Goal: Information Seeking & Learning: Check status

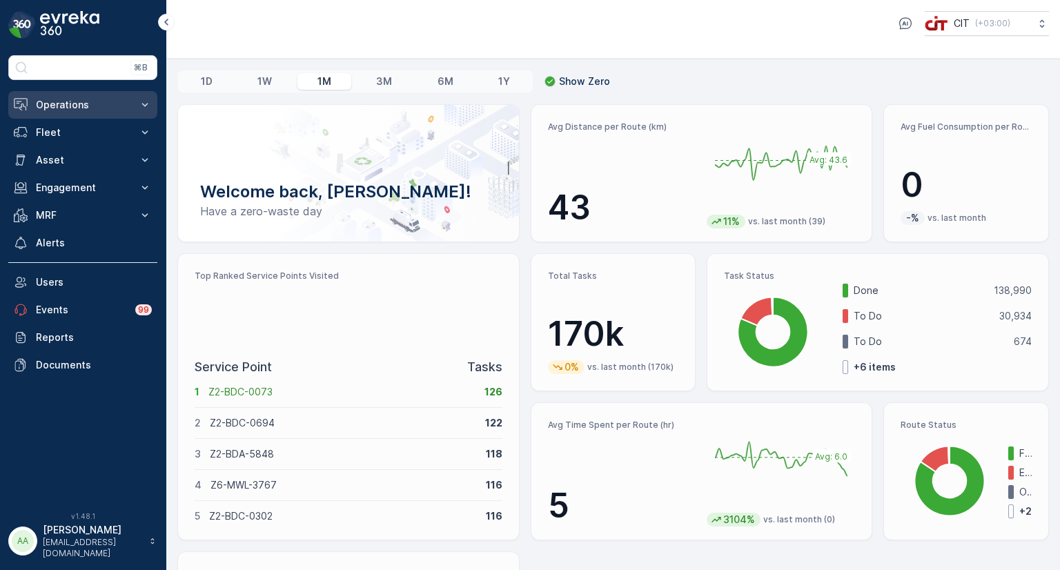
click at [49, 102] on p "Operations" at bounding box center [83, 105] width 94 height 14
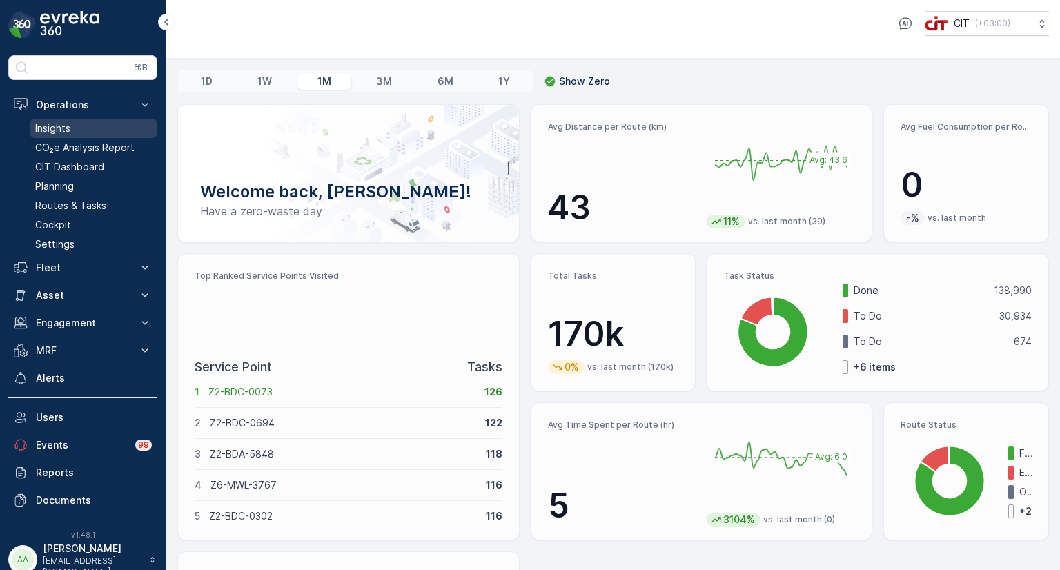
click at [72, 132] on link "Insights" at bounding box center [94, 128] width 128 height 19
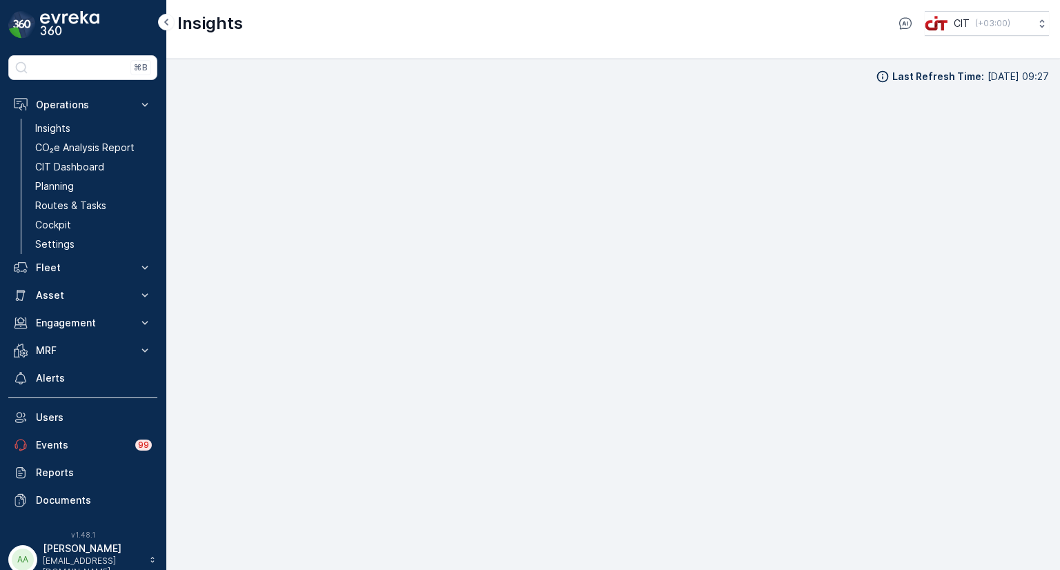
scroll to position [11, 0]
click at [60, 30] on img at bounding box center [69, 25] width 59 height 28
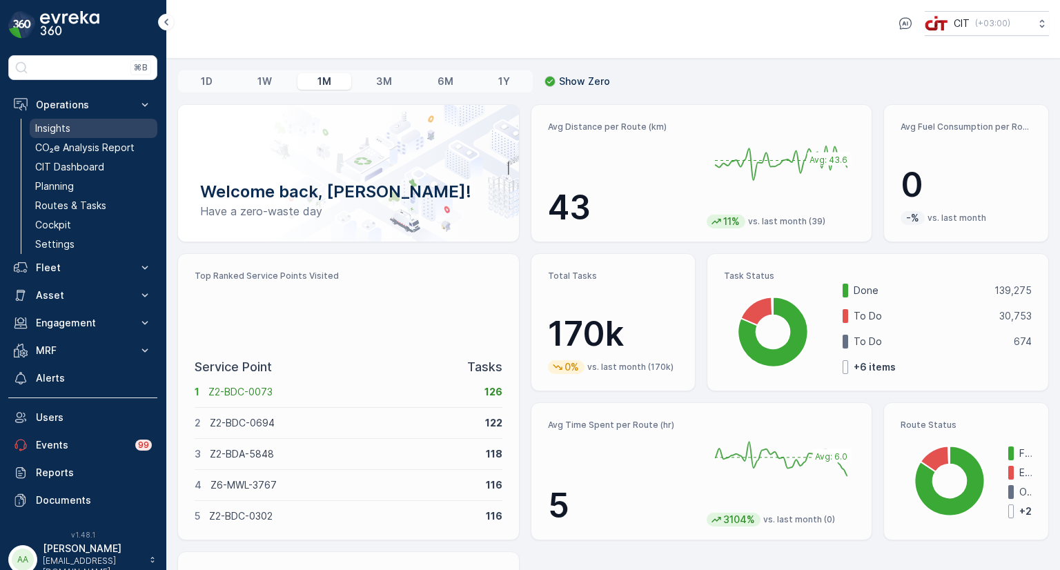
click at [58, 128] on p "Insights" at bounding box center [52, 128] width 35 height 14
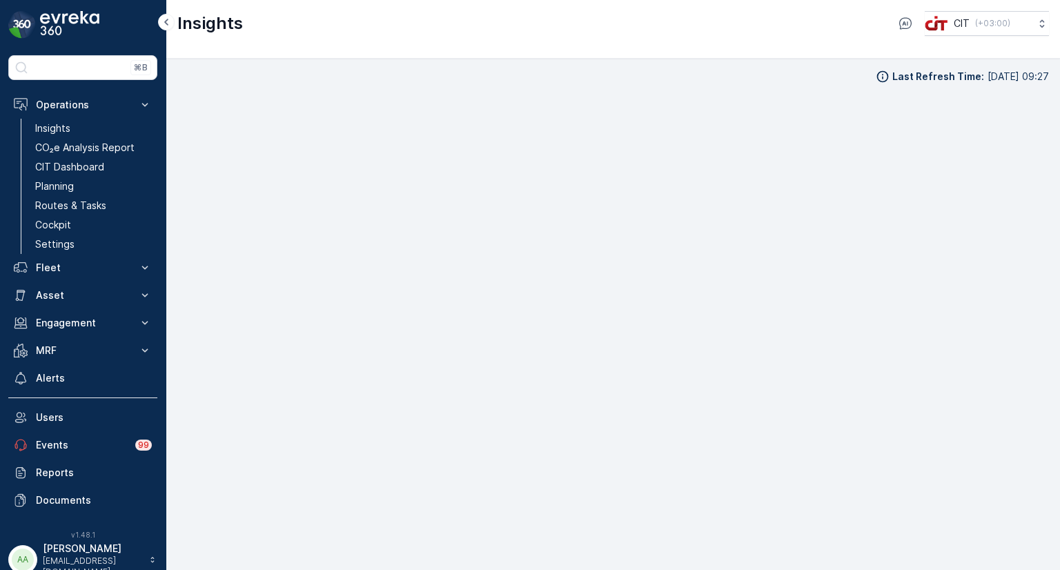
scroll to position [11, 0]
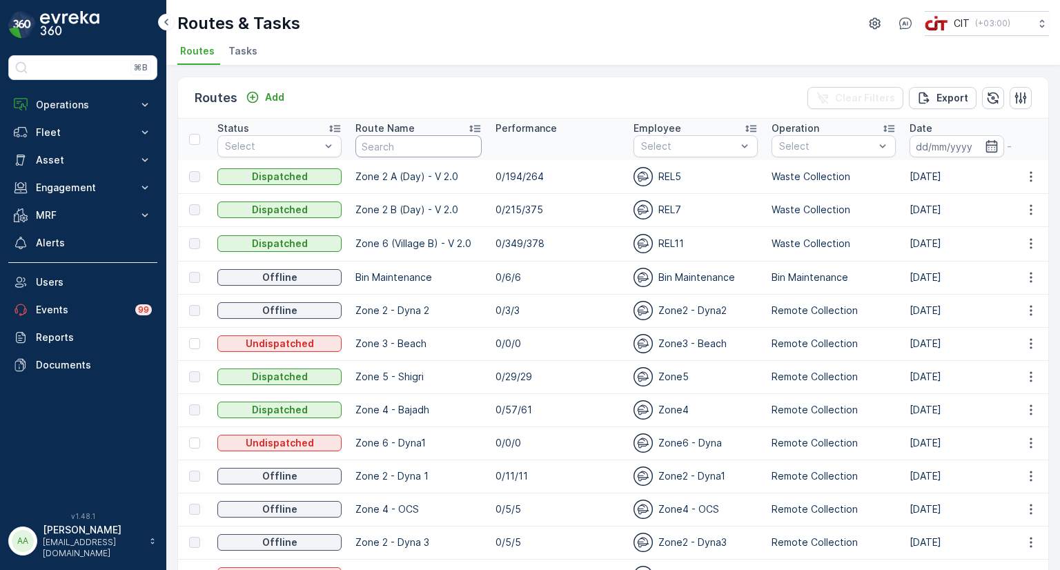
click at [419, 149] on input "text" at bounding box center [418, 146] width 126 height 22
type input "pi"
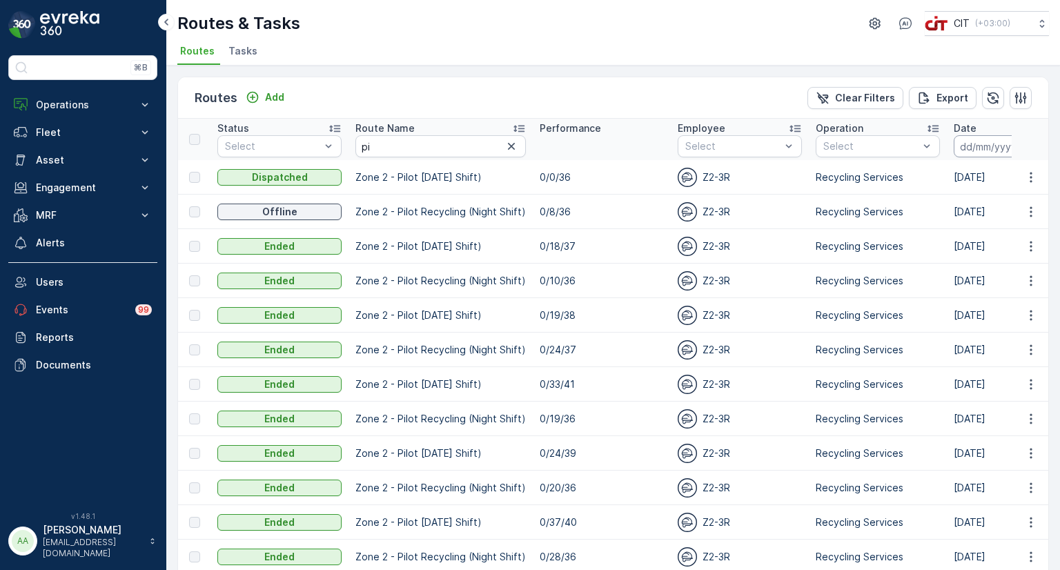
click at [972, 151] on input at bounding box center [1001, 146] width 95 height 22
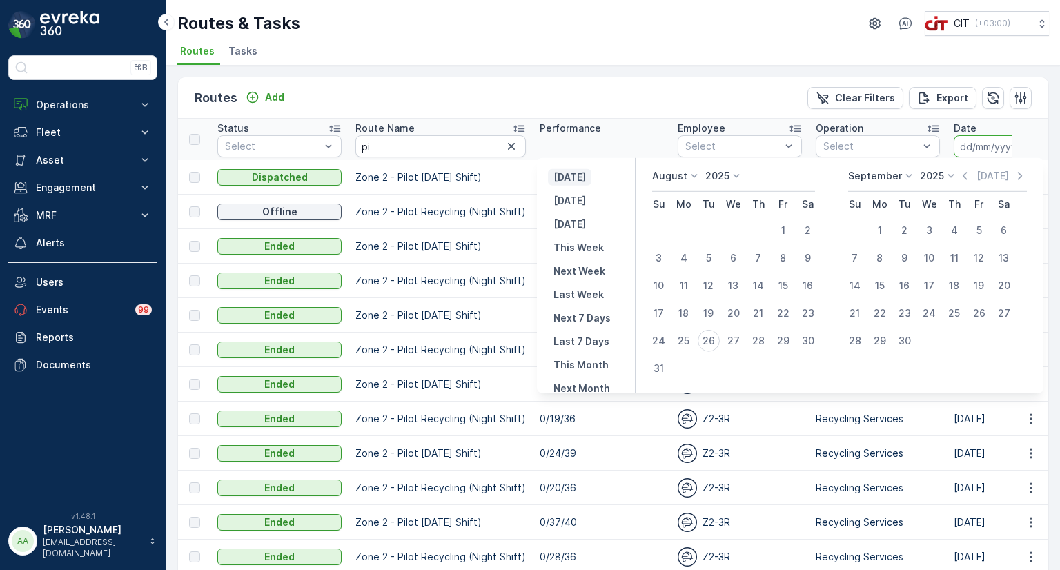
click at [576, 180] on p "[DATE]" at bounding box center [569, 177] width 32 height 14
type input "[DATE]"
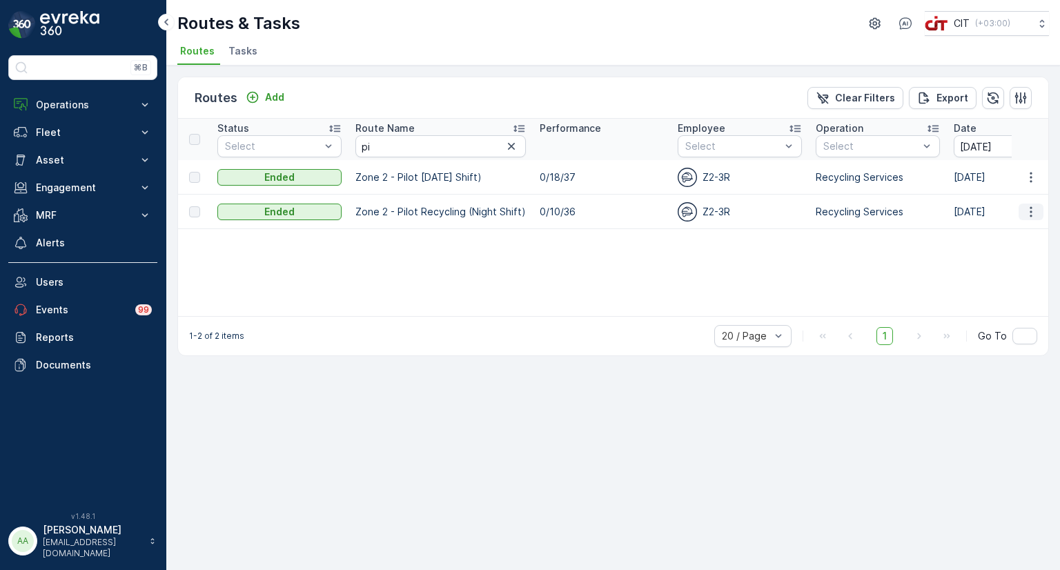
click at [1031, 210] on icon "button" at bounding box center [1031, 211] width 2 height 10
click at [999, 230] on span "See More Details" at bounding box center [998, 231] width 80 height 14
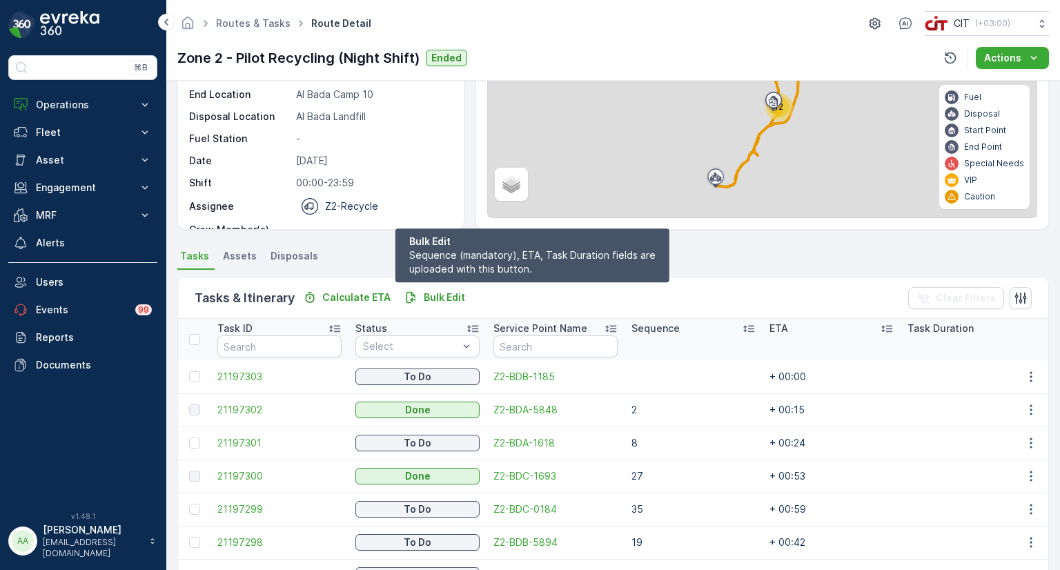
scroll to position [207, 0]
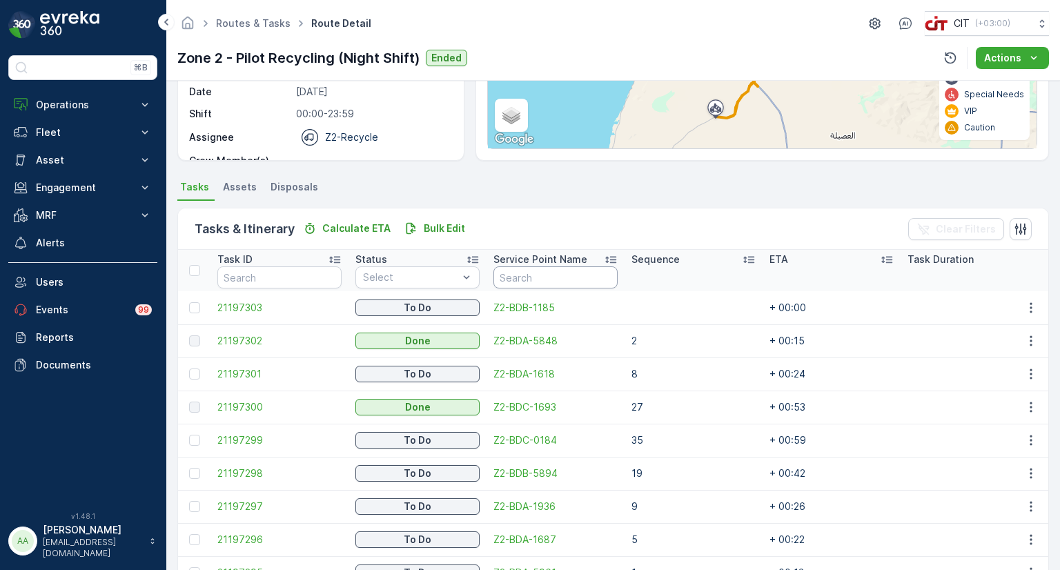
click at [511, 277] on input "text" at bounding box center [555, 277] width 124 height 22
paste input "Z2-BDA-5848"
type input "Z2-BDA-5848"
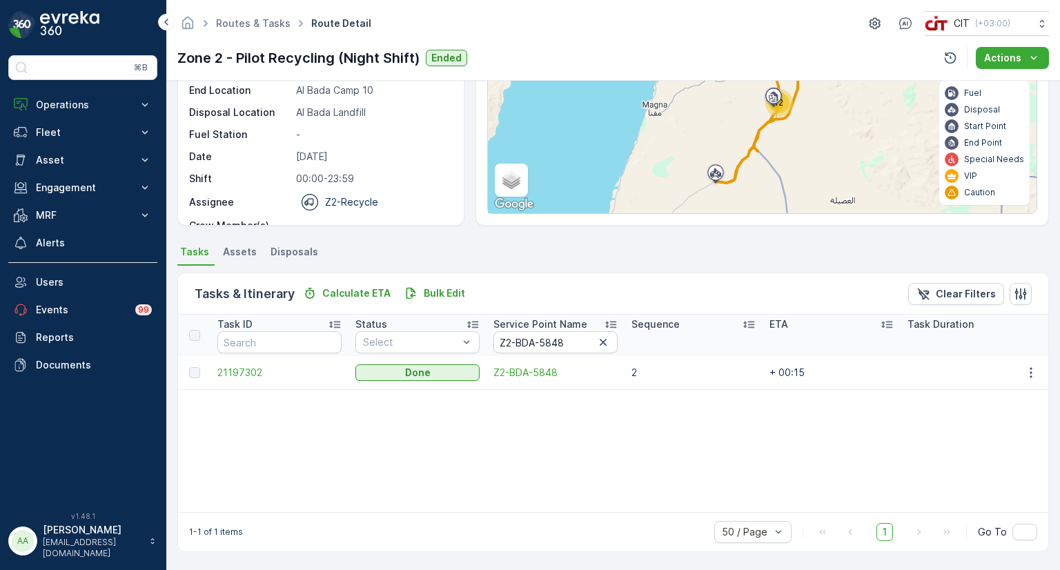
scroll to position [141, 0]
click at [246, 372] on span "21197302" at bounding box center [279, 374] width 124 height 14
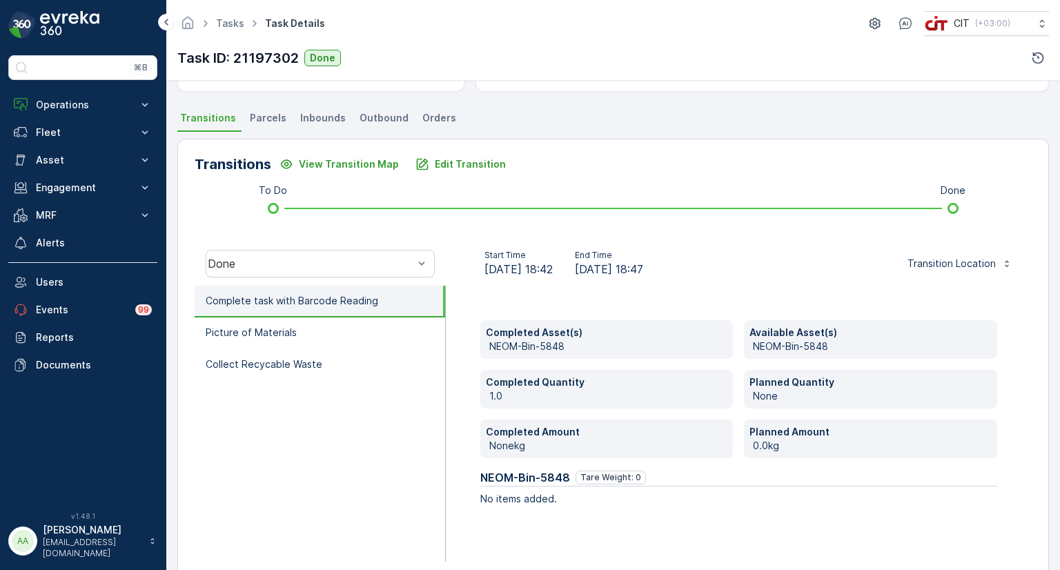
scroll to position [299, 0]
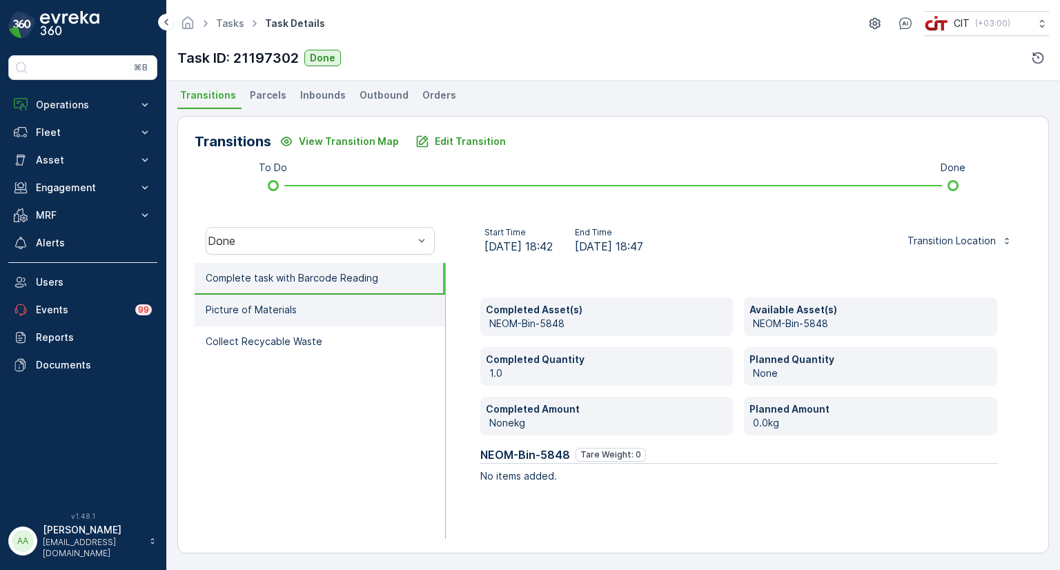
click at [287, 306] on p "Picture of Materials" at bounding box center [251, 310] width 91 height 14
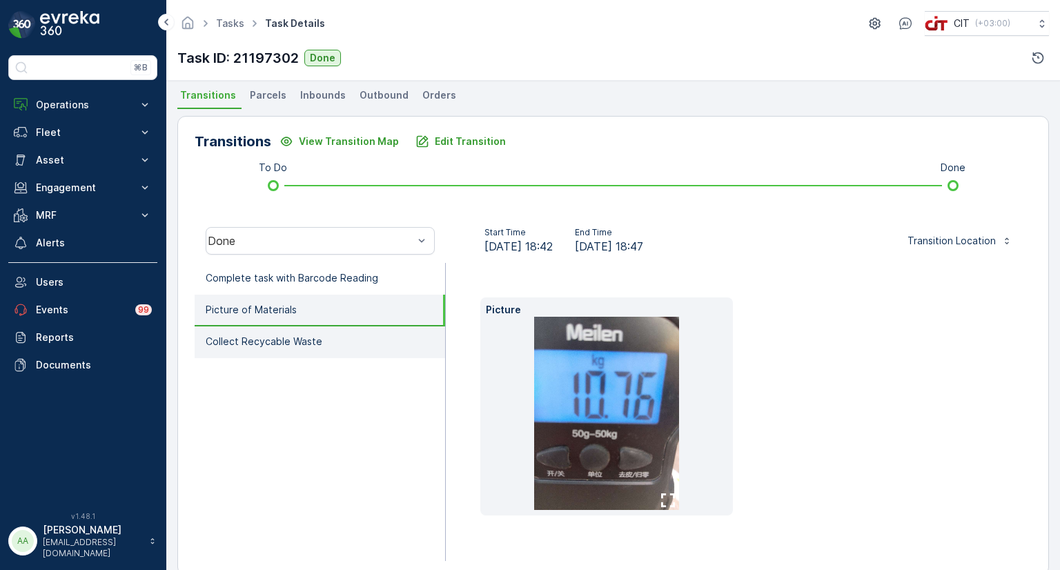
click at [243, 339] on p "Collect Recycable Waste" at bounding box center [264, 342] width 117 height 14
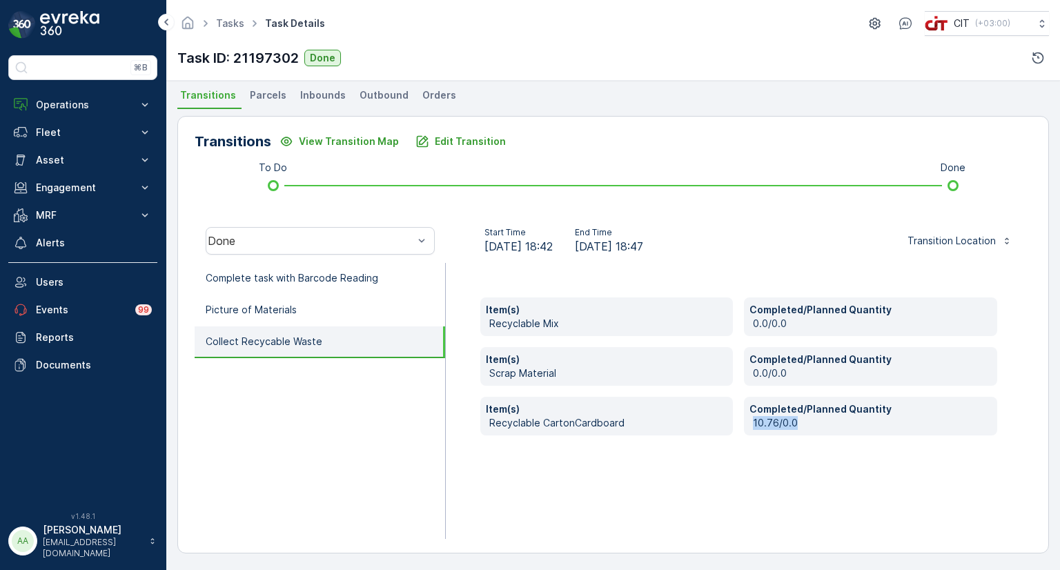
drag, startPoint x: 744, startPoint y: 422, endPoint x: 792, endPoint y: 425, distance: 48.4
click at [792, 425] on div "Completed/Planned Quantity 10.76/0.0" at bounding box center [870, 416] width 253 height 39
click at [765, 431] on div "Completed/Planned Quantity 10.76/0.0" at bounding box center [870, 416] width 253 height 39
drag, startPoint x: 765, startPoint y: 424, endPoint x: 775, endPoint y: 425, distance: 10.4
click at [775, 425] on p "10.76/0.0" at bounding box center [872, 423] width 239 height 14
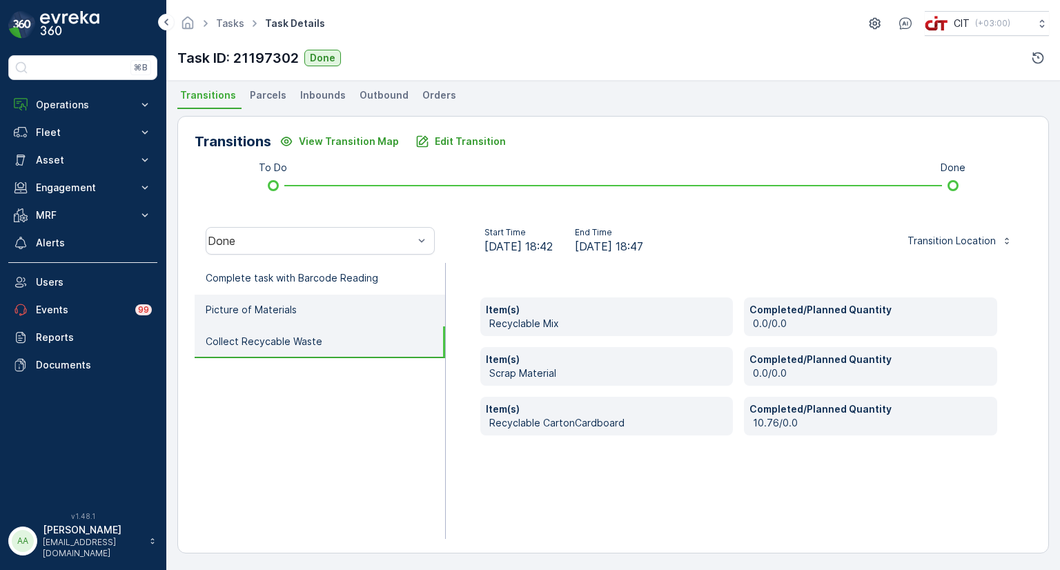
click at [356, 315] on li "Picture of Materials" at bounding box center [320, 311] width 250 height 32
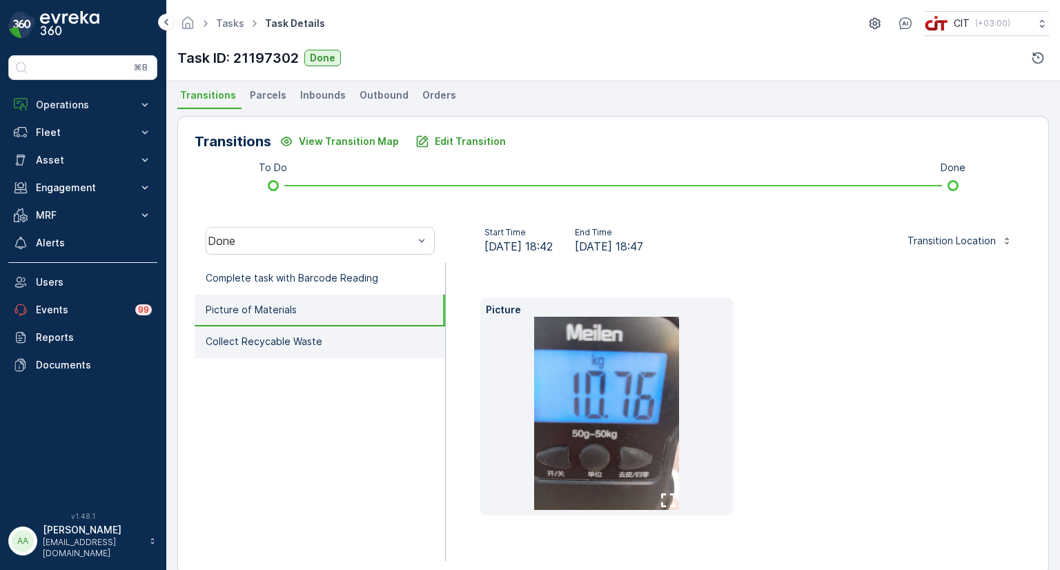
click at [342, 332] on li "Collect Recycable Waste" at bounding box center [320, 342] width 250 height 32
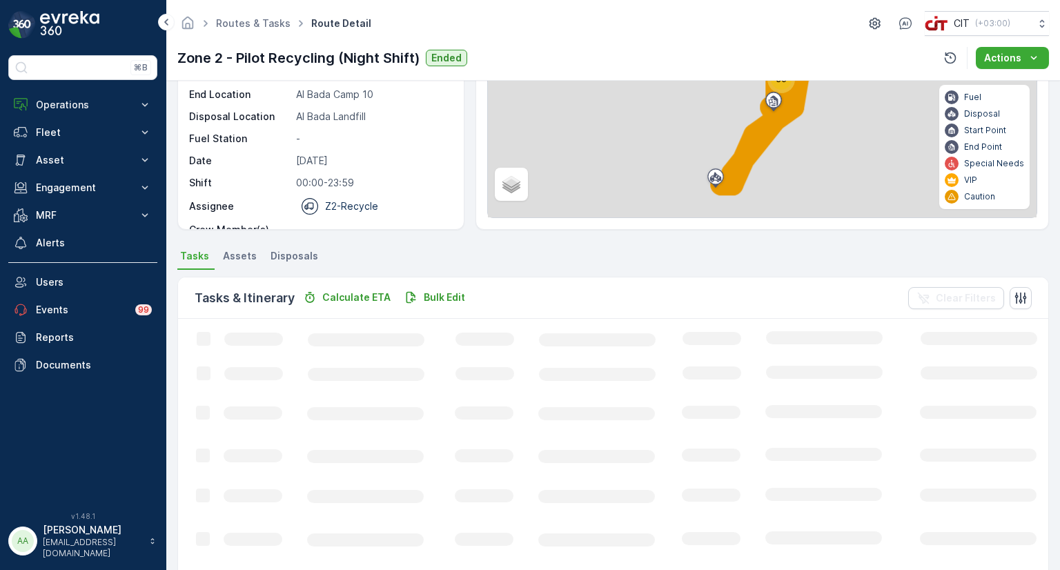
scroll to position [133, 0]
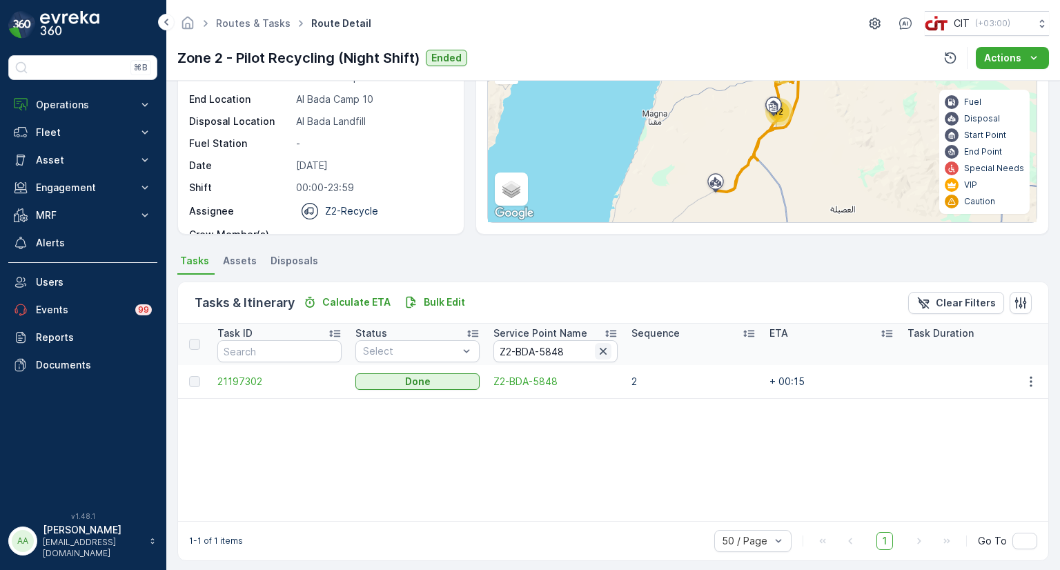
click at [600, 350] on icon "button" at bounding box center [603, 351] width 14 height 14
click at [560, 351] on input "text" at bounding box center [555, 351] width 124 height 22
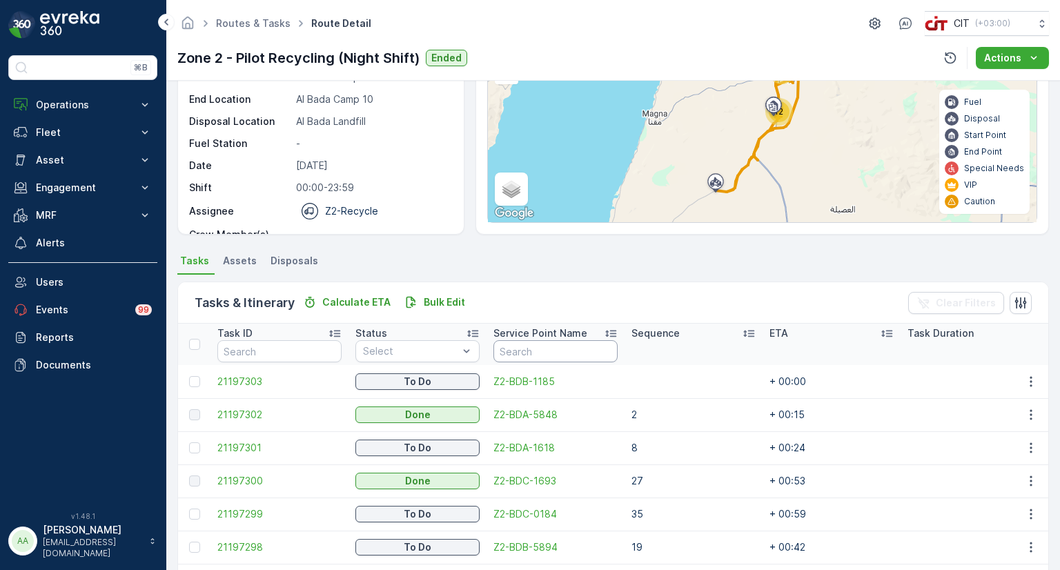
click at [560, 351] on input "text" at bounding box center [555, 351] width 124 height 22
paste input "Z2-BDA-5848"
type input "Z2-BDA-5848"
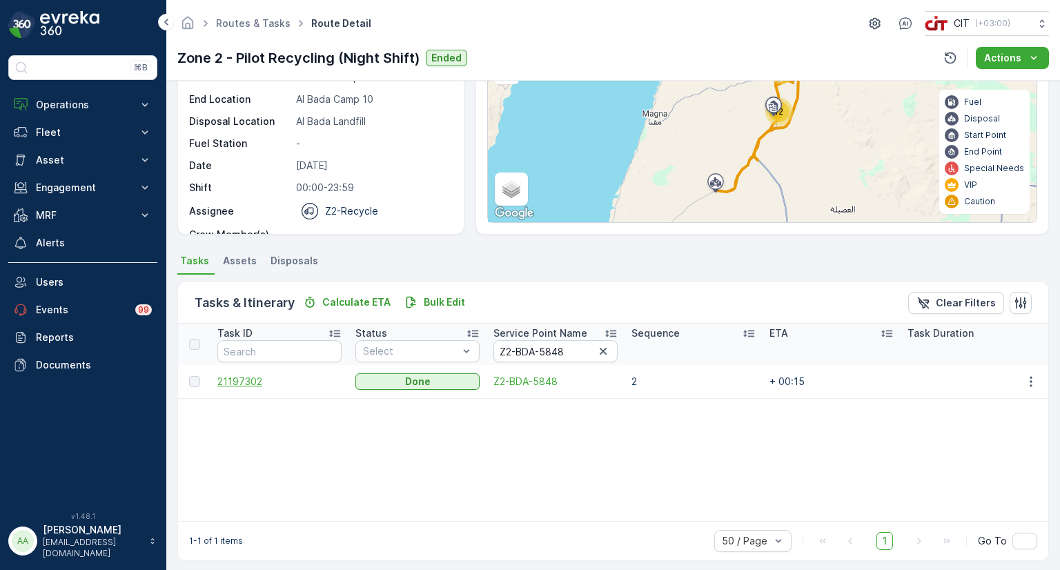
click at [248, 381] on span "21197302" at bounding box center [279, 382] width 124 height 14
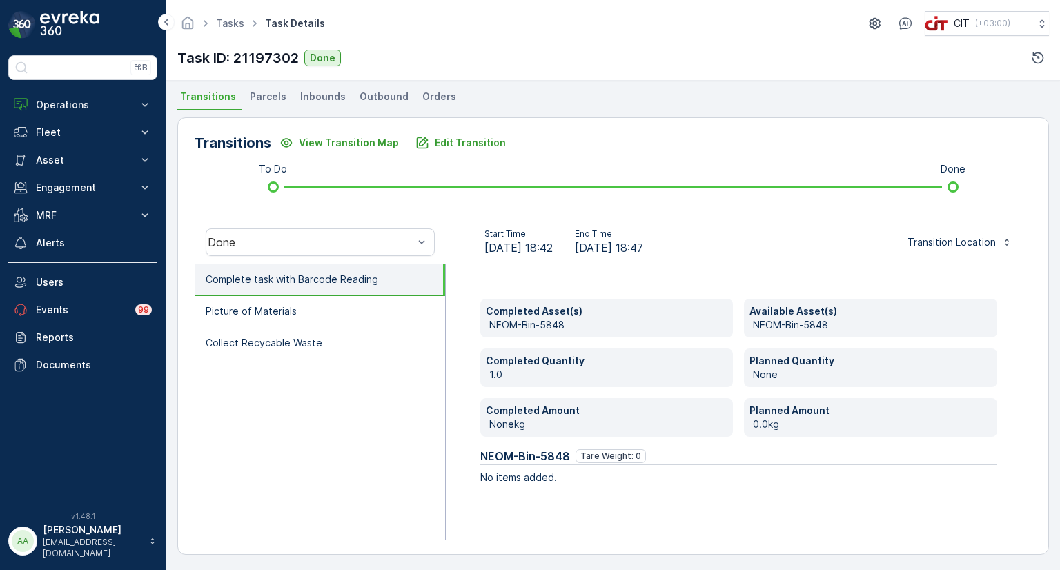
scroll to position [299, 0]
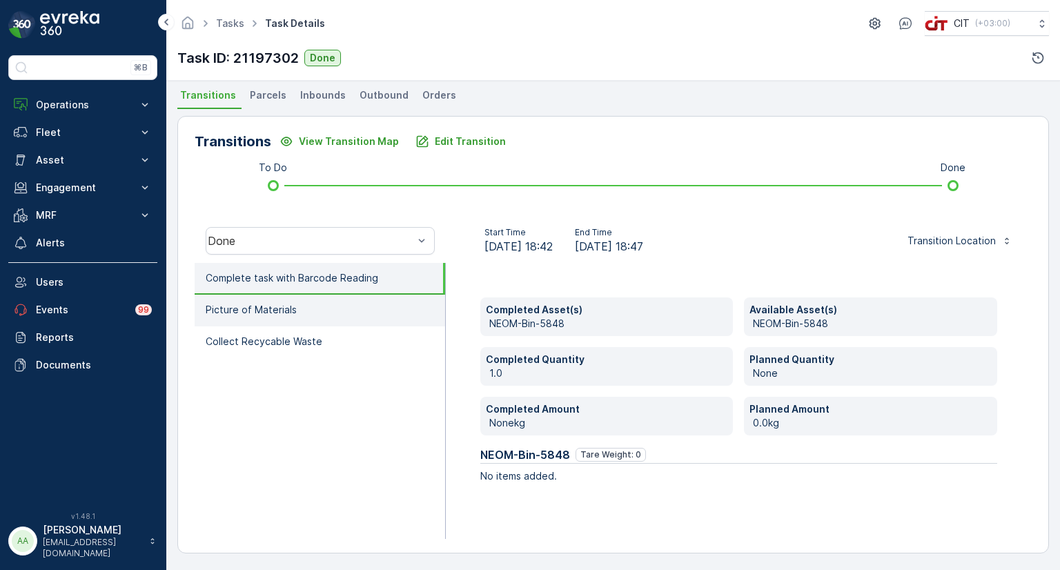
click at [262, 304] on p "Picture of Materials" at bounding box center [251, 310] width 91 height 14
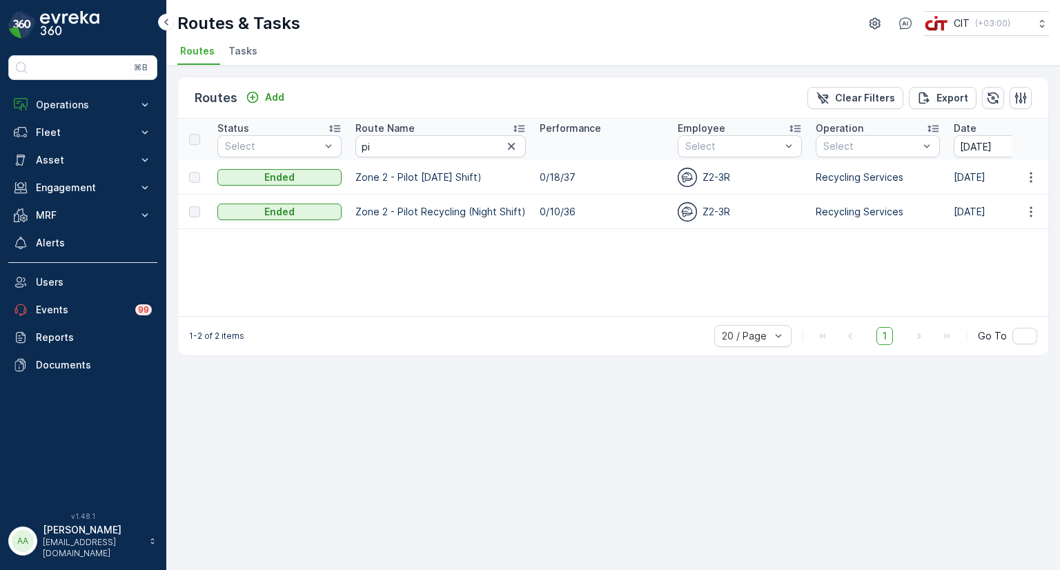
click at [1043, 165] on td at bounding box center [1030, 177] width 37 height 35
click at [1027, 208] on icon "button" at bounding box center [1031, 212] width 14 height 14
click at [983, 235] on span "See More Details" at bounding box center [998, 231] width 80 height 14
click at [1032, 179] on icon "button" at bounding box center [1031, 177] width 14 height 14
click at [986, 195] on span "See More Details" at bounding box center [998, 197] width 80 height 14
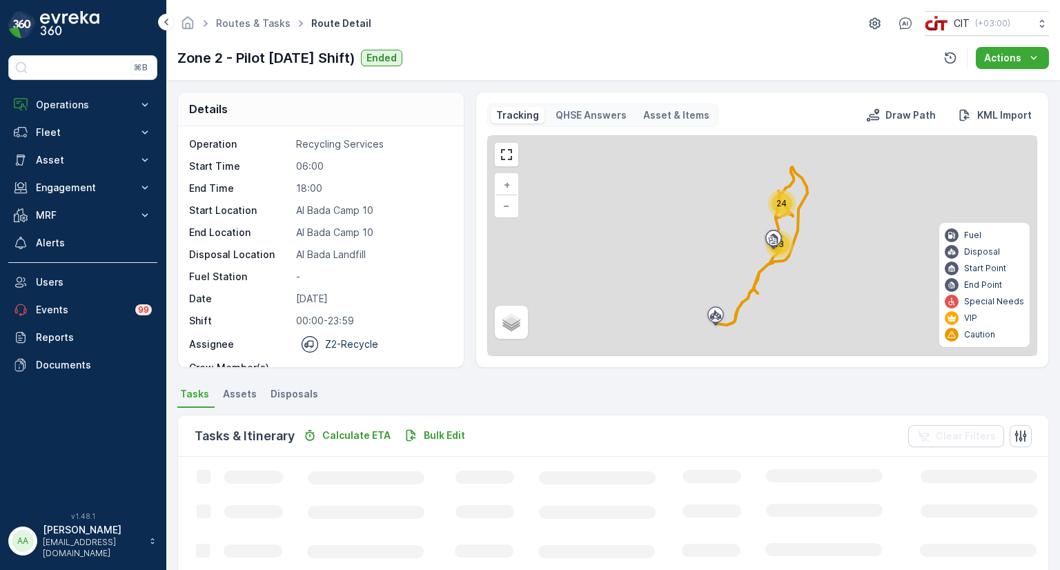
scroll to position [69, 0]
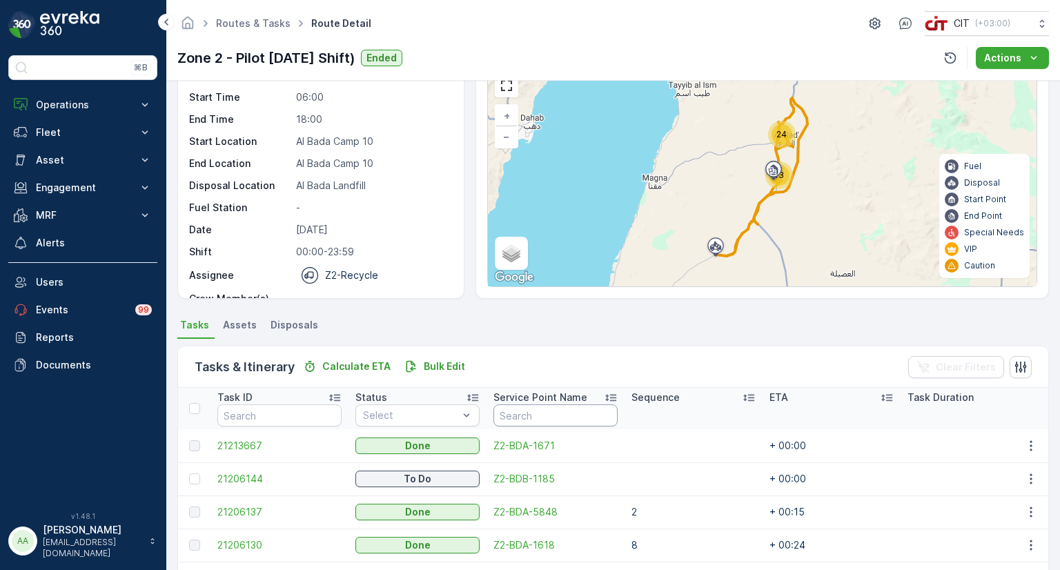
click at [536, 413] on input "text" at bounding box center [555, 415] width 124 height 22
paste input "Z2-BDA-5848"
type input "Z2-BDA-5848"
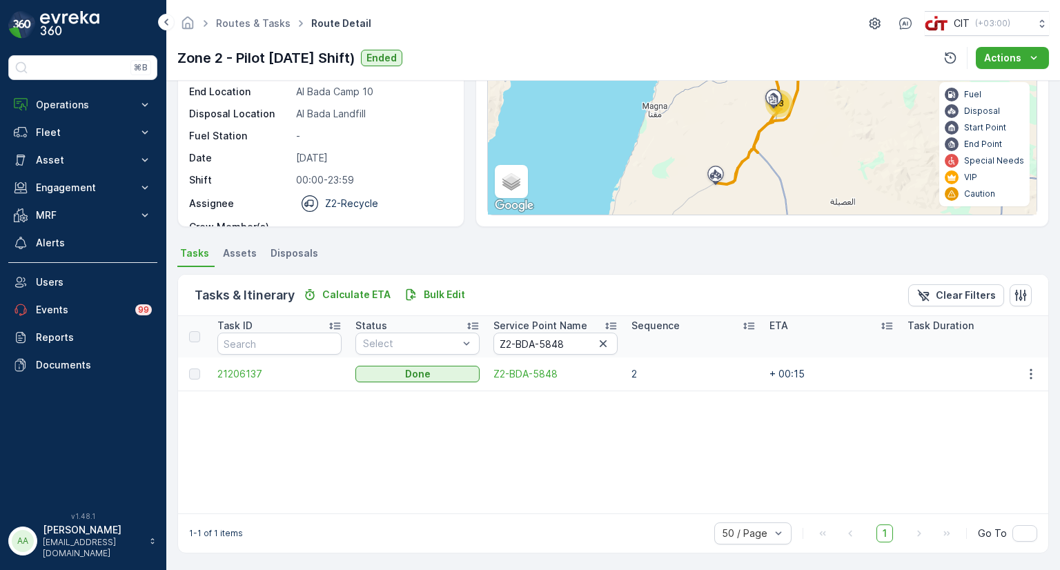
scroll to position [141, 0]
click at [237, 368] on span "21206137" at bounding box center [279, 374] width 124 height 14
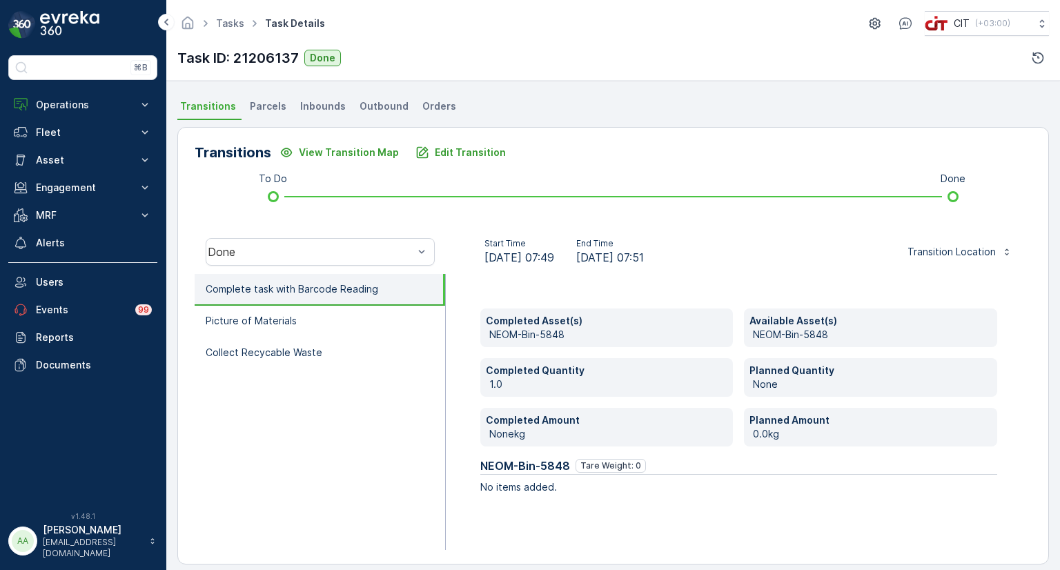
scroll to position [299, 0]
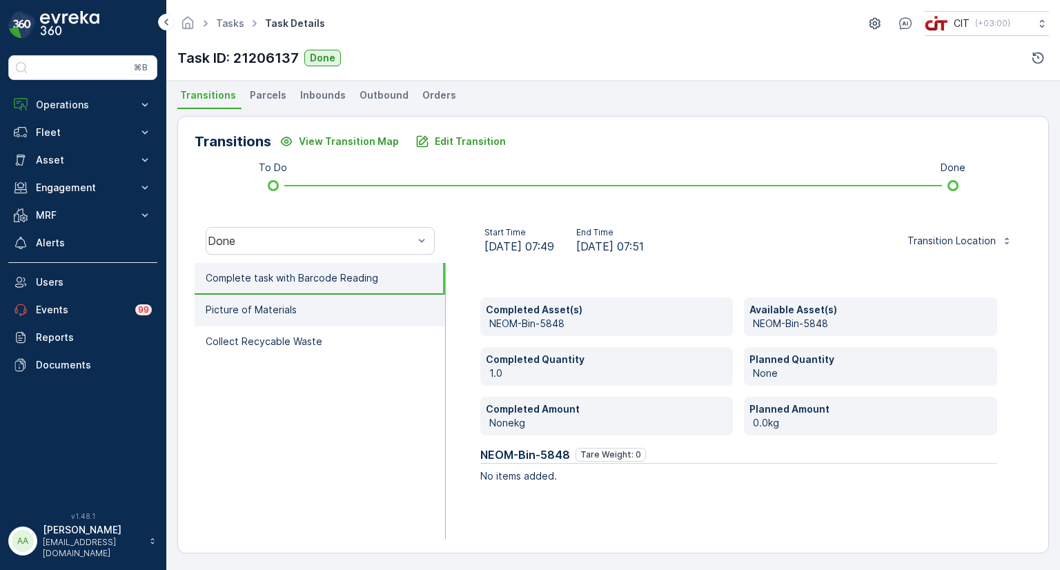
click at [278, 313] on p "Picture of Materials" at bounding box center [251, 310] width 91 height 14
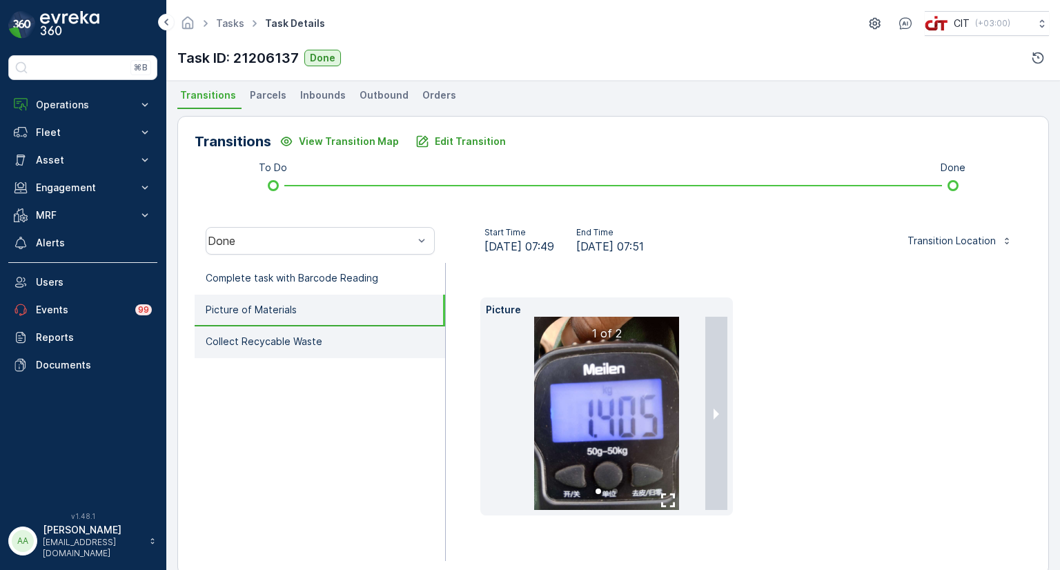
click at [286, 335] on p "Collect Recycable Waste" at bounding box center [264, 342] width 117 height 14
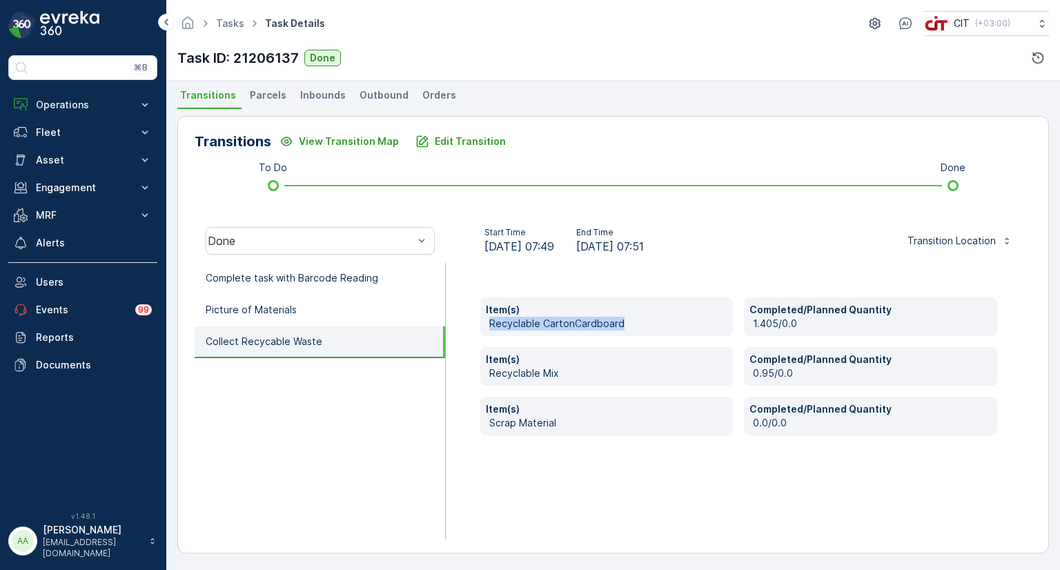
drag, startPoint x: 485, startPoint y: 326, endPoint x: 640, endPoint y: 326, distance: 155.3
click at [640, 326] on div "Item(s) Recyclable CartonCardboard" at bounding box center [606, 316] width 253 height 39
drag, startPoint x: 750, startPoint y: 322, endPoint x: 774, endPoint y: 321, distance: 23.5
click at [774, 321] on div "Completed/Planned Quantity 1.405/0.0" at bounding box center [870, 316] width 253 height 39
click at [791, 323] on p "1.405/0.0" at bounding box center [872, 324] width 239 height 14
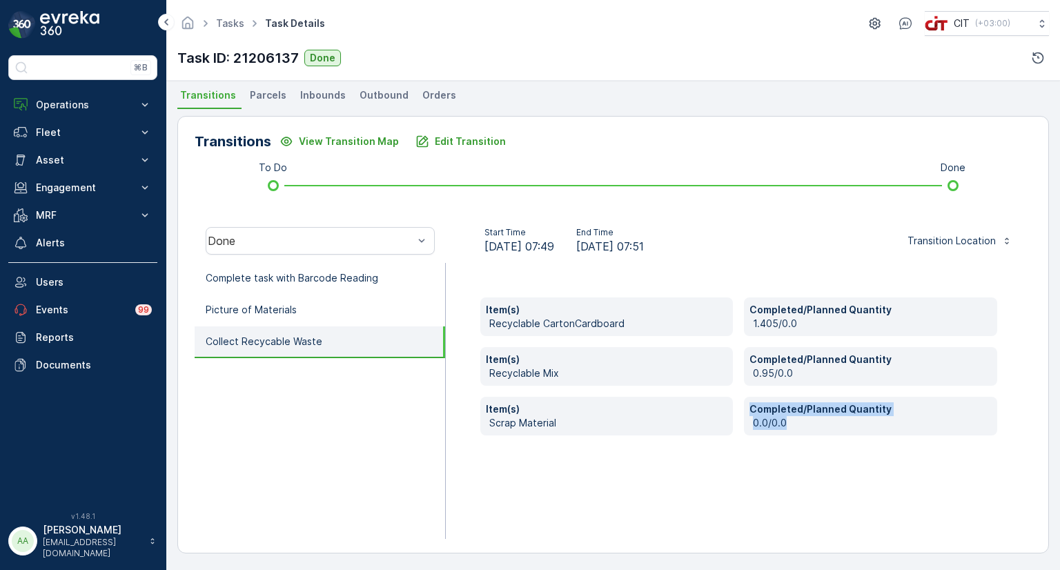
drag, startPoint x: 743, startPoint y: 424, endPoint x: 731, endPoint y: 424, distance: 11.0
click at [731, 424] on div "Item(s) Recyclable CartonCardboard Completed/Planned Quantity 1.405/0.0 Item(s)…" at bounding box center [738, 366] width 517 height 138
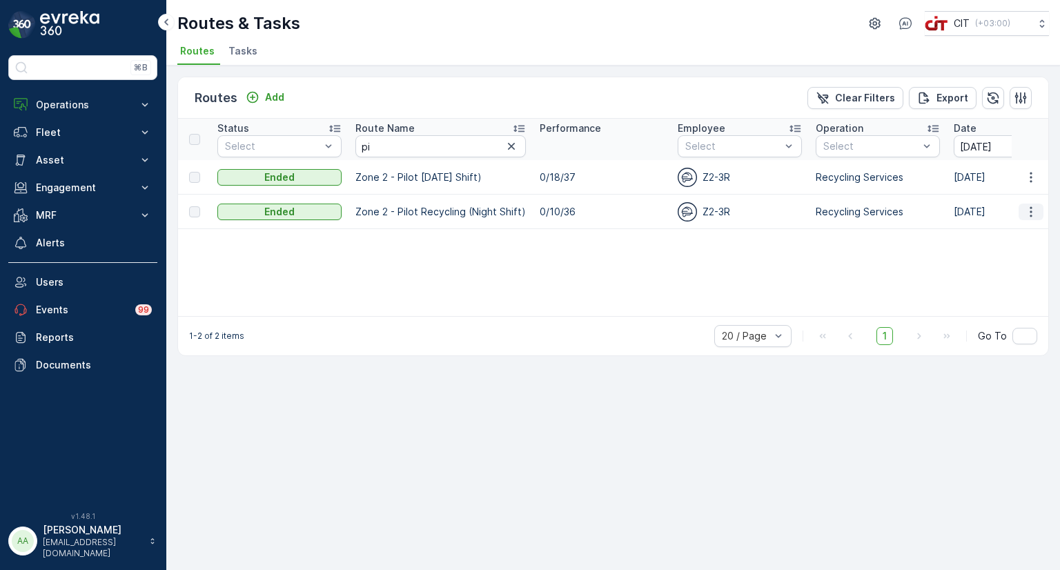
click at [1030, 206] on icon "button" at bounding box center [1031, 211] width 2 height 10
click at [961, 142] on input "[DATE]" at bounding box center [1001, 146] width 95 height 22
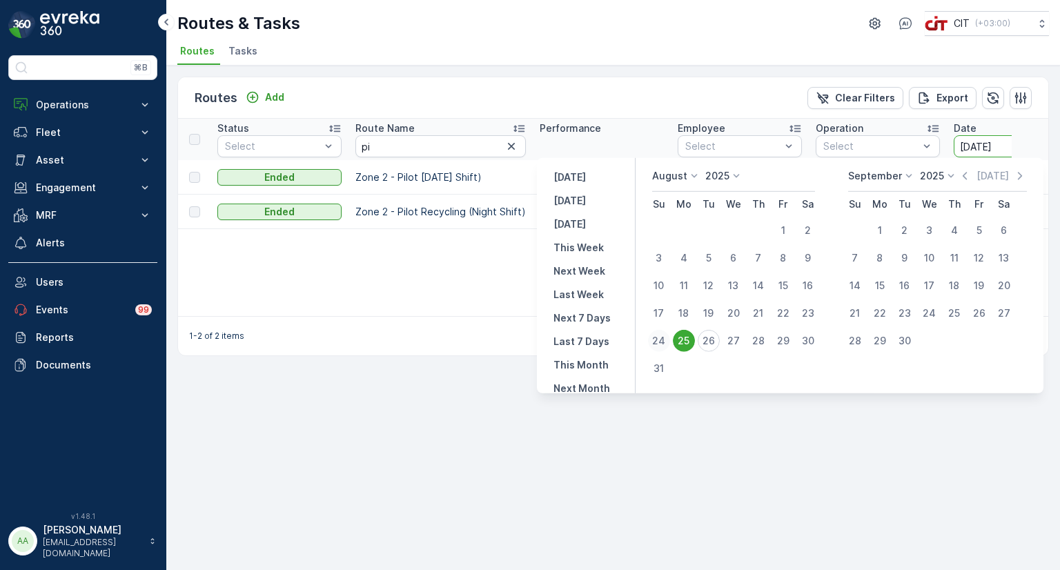
click at [668, 338] on div "24" at bounding box center [659, 341] width 22 height 22
type input "[DATE]"
click at [667, 335] on div "24" at bounding box center [659, 341] width 22 height 22
type input "[DATE]"
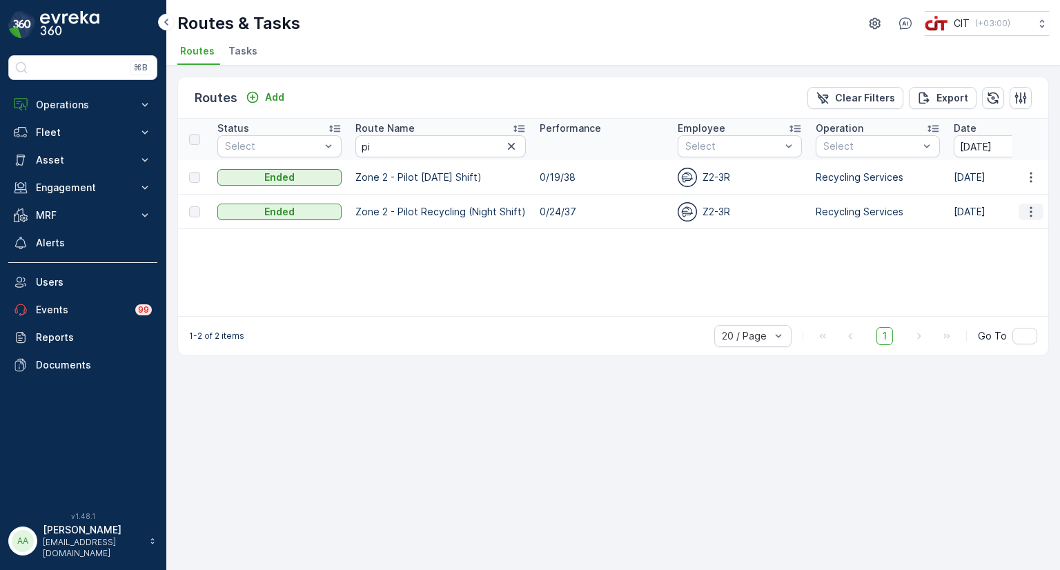
click at [1027, 208] on icon "button" at bounding box center [1031, 212] width 14 height 14
click at [1007, 232] on span "See More Details" at bounding box center [998, 231] width 80 height 14
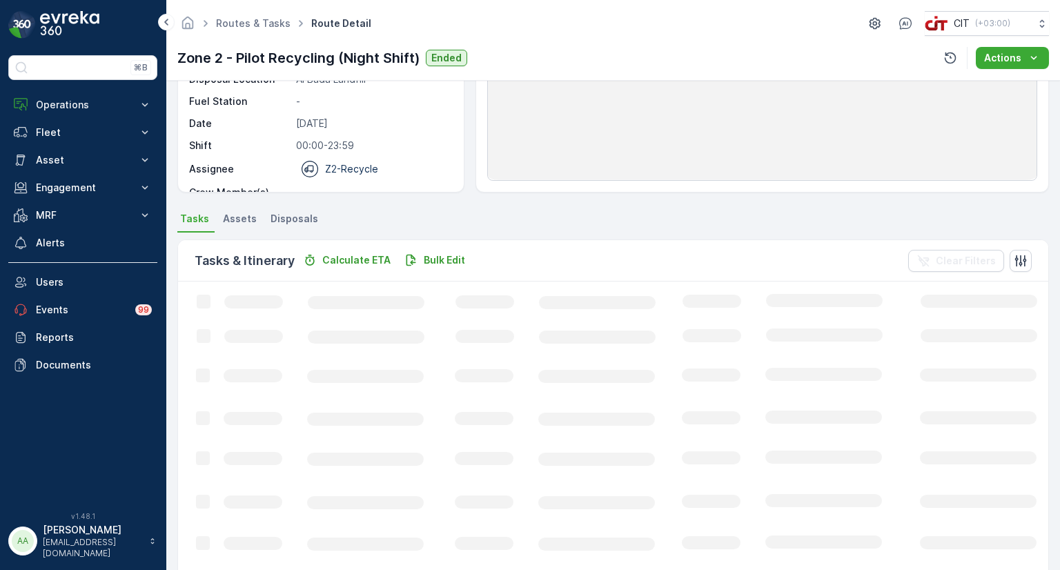
scroll to position [204, 0]
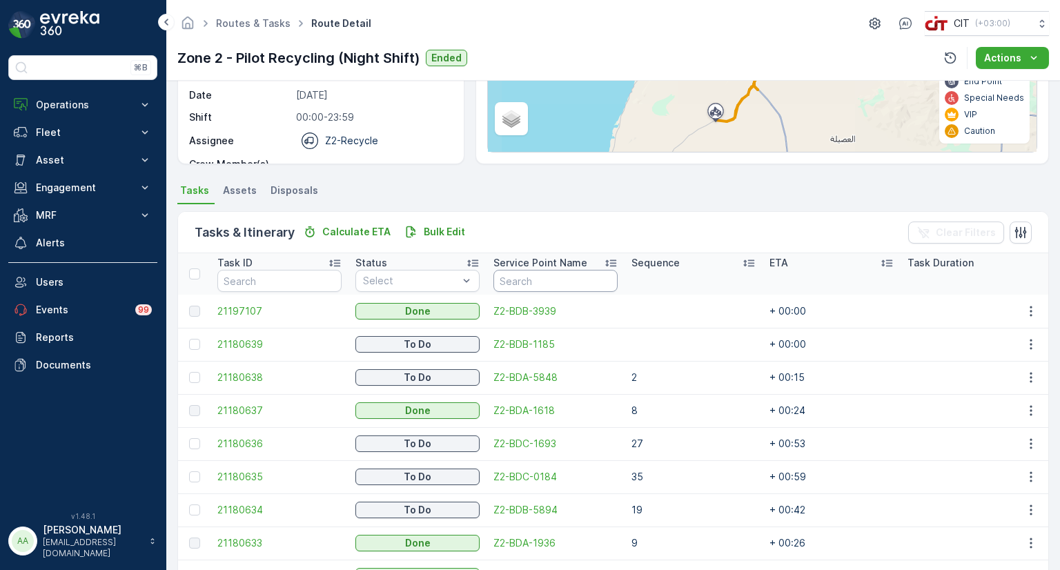
click at [519, 279] on input "text" at bounding box center [555, 281] width 124 height 22
paste input "Z2-BDA-1764"
type input "Z2-BDA-1764"
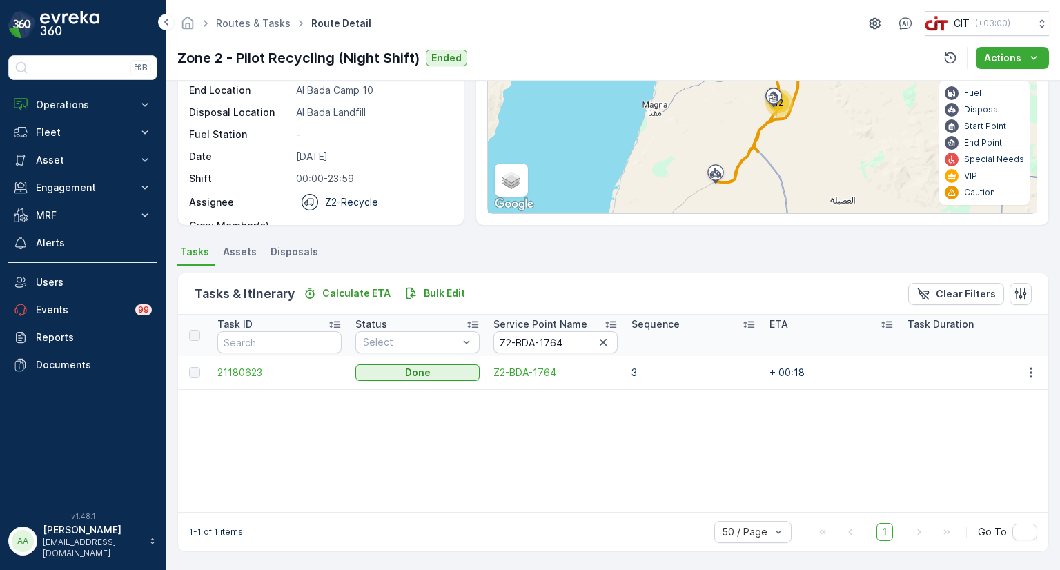
scroll to position [141, 0]
click at [232, 369] on span "21180623" at bounding box center [279, 374] width 124 height 14
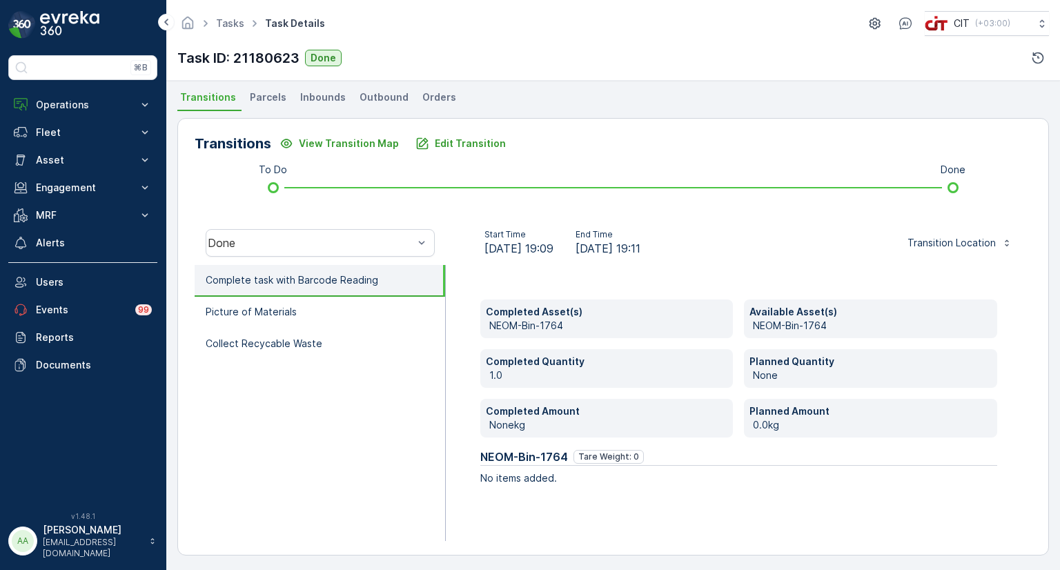
scroll to position [299, 0]
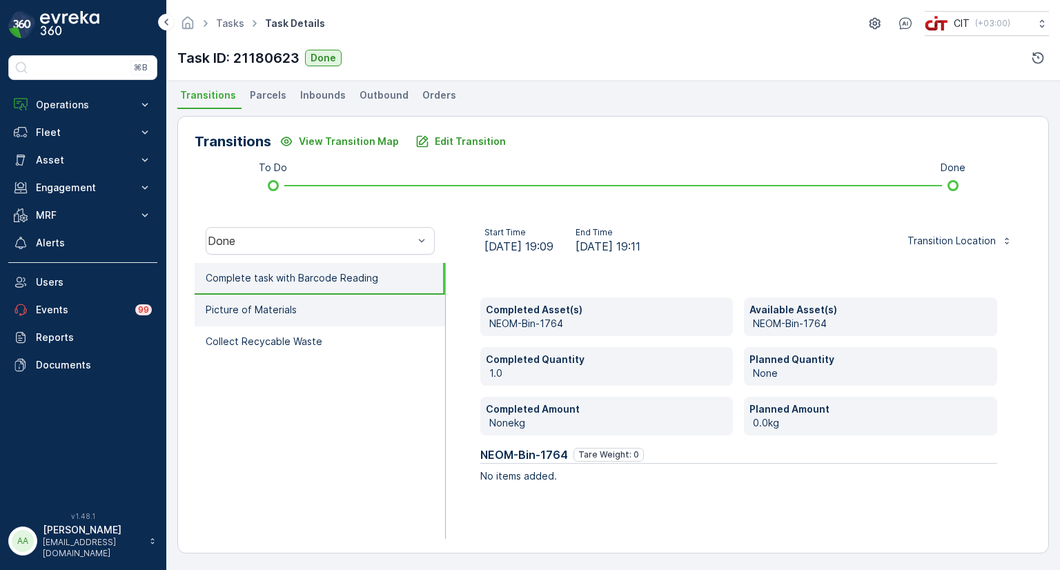
click at [290, 311] on p "Picture of Materials" at bounding box center [251, 310] width 91 height 14
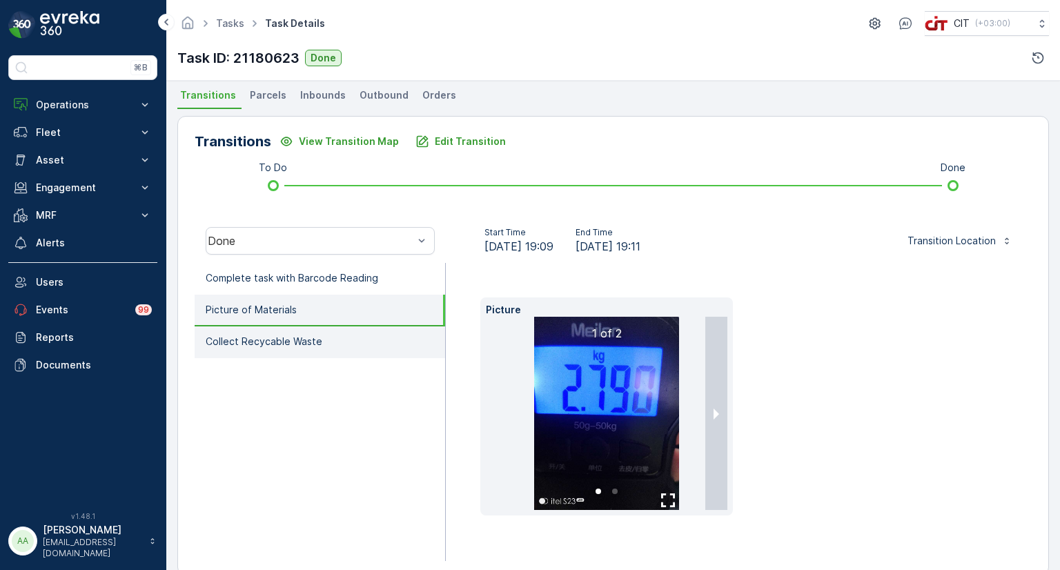
click at [295, 338] on p "Collect Recycable Waste" at bounding box center [264, 342] width 117 height 14
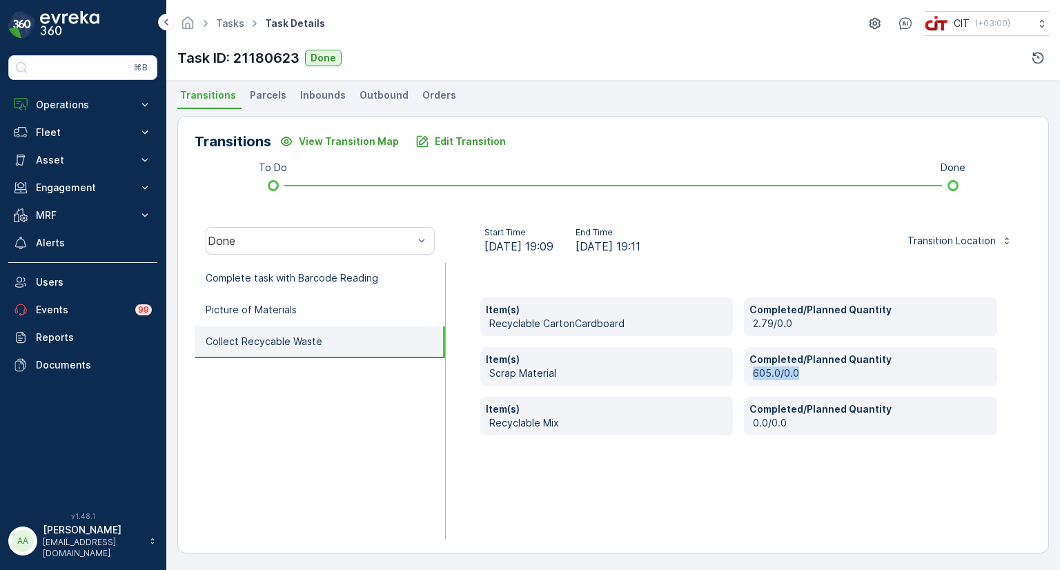
drag, startPoint x: 797, startPoint y: 371, endPoint x: 748, endPoint y: 371, distance: 49.0
click at [748, 371] on div "Completed/Planned Quantity 605.0/0.0" at bounding box center [870, 366] width 253 height 39
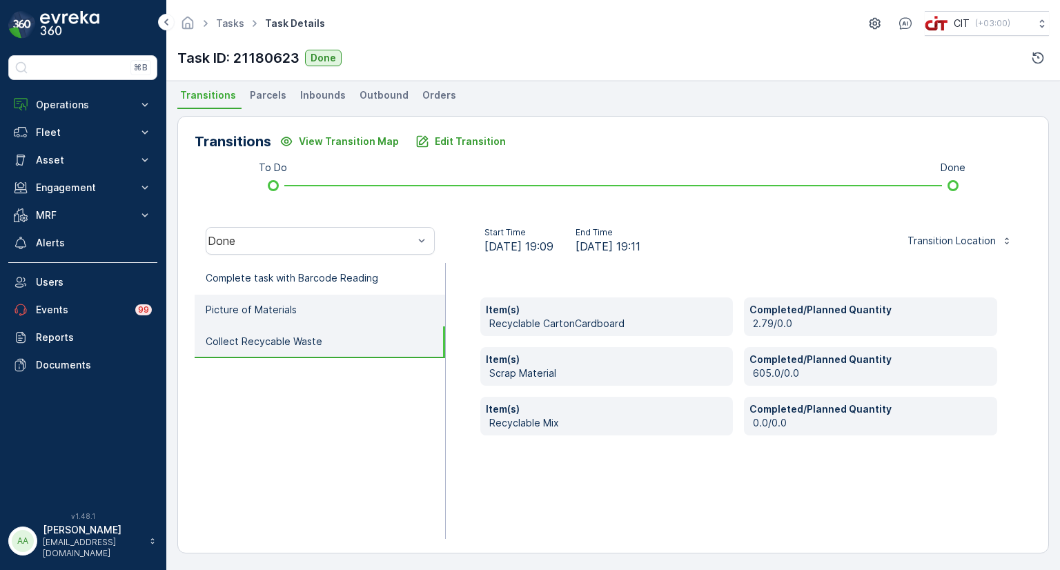
click at [328, 313] on li "Picture of Materials" at bounding box center [320, 311] width 250 height 32
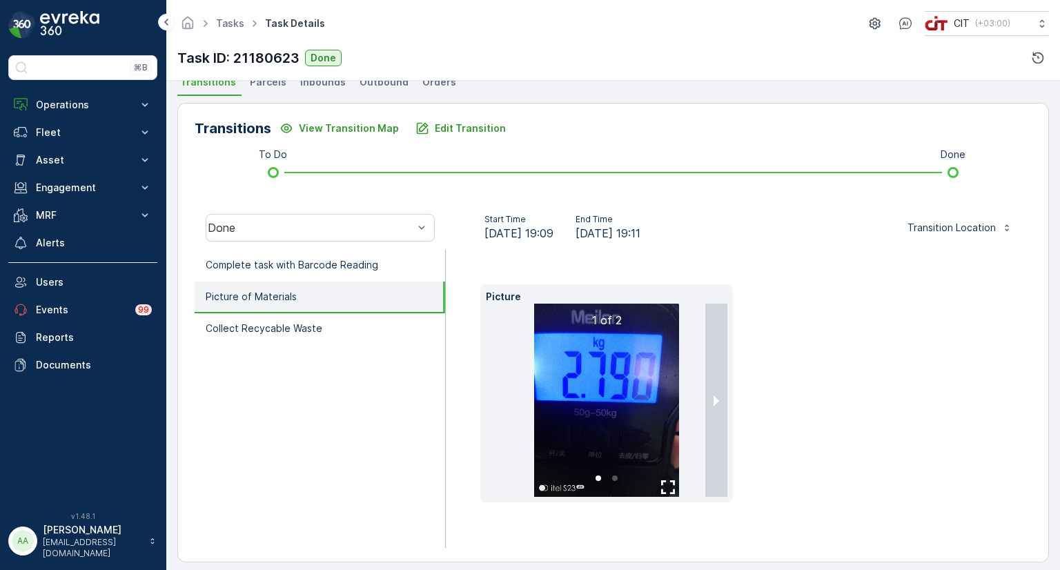
scroll to position [321, 0]
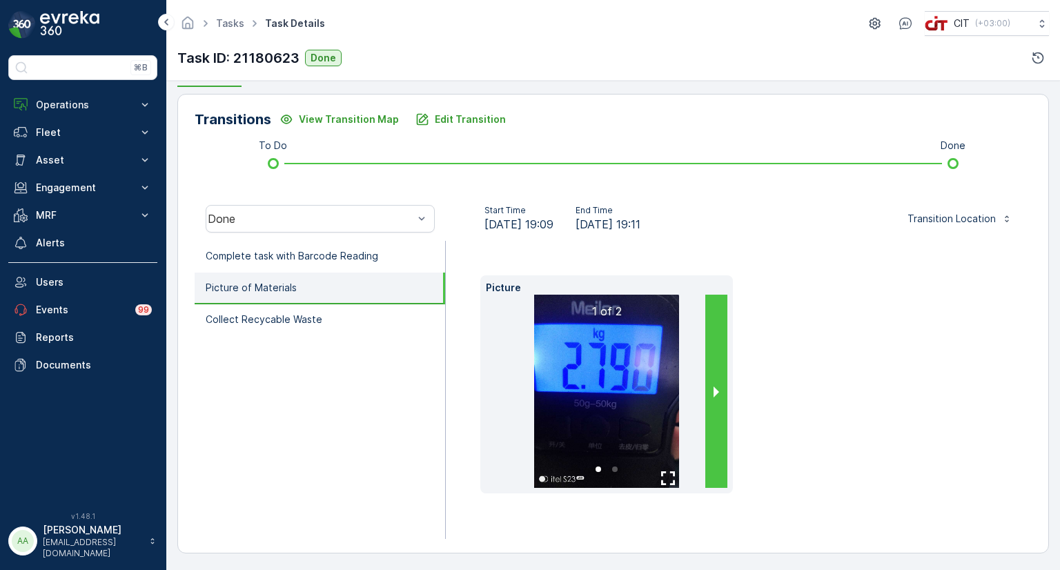
click at [715, 385] on button "next slide / item" at bounding box center [716, 391] width 22 height 193
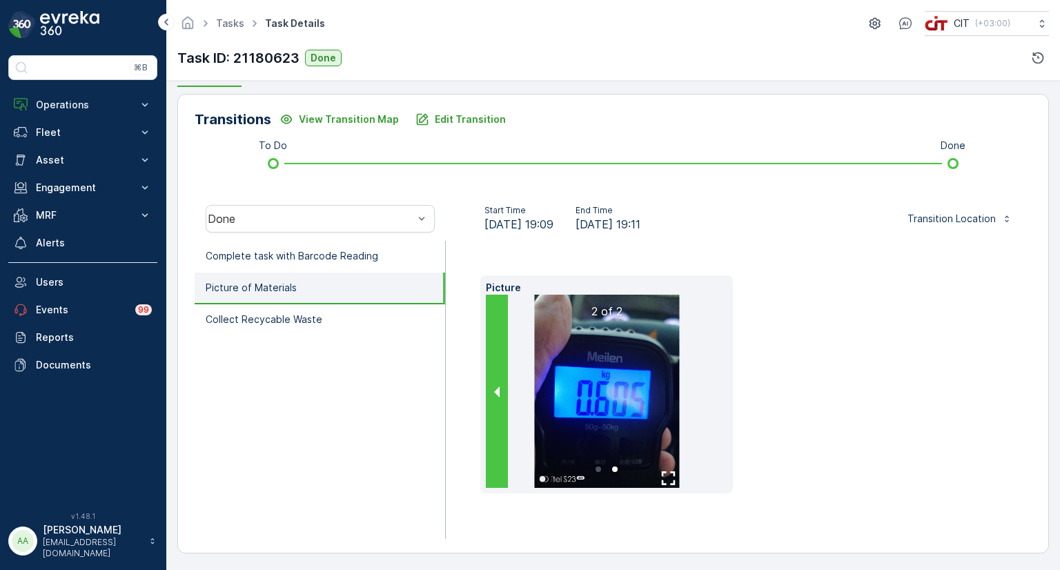
click at [499, 388] on button "previous slide / item" at bounding box center [497, 391] width 22 height 193
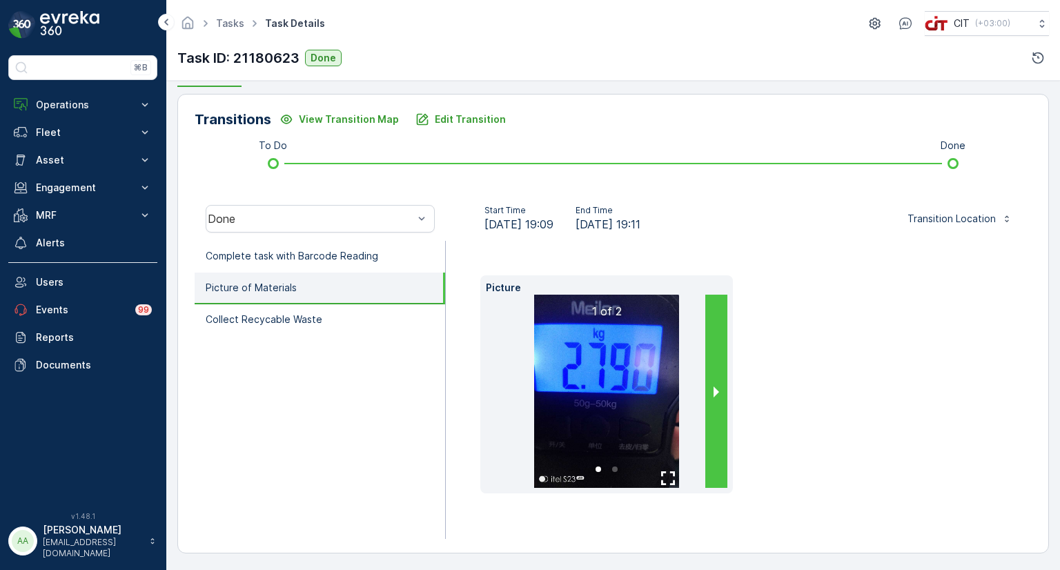
click at [709, 389] on button "next slide / item" at bounding box center [716, 391] width 22 height 193
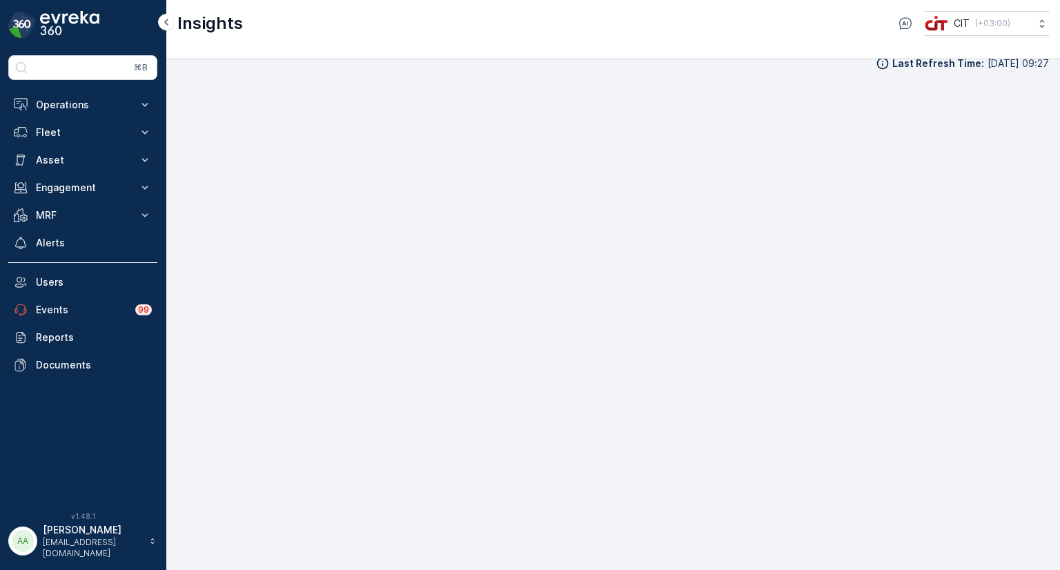
scroll to position [14, 0]
